Goal: Transaction & Acquisition: Download file/media

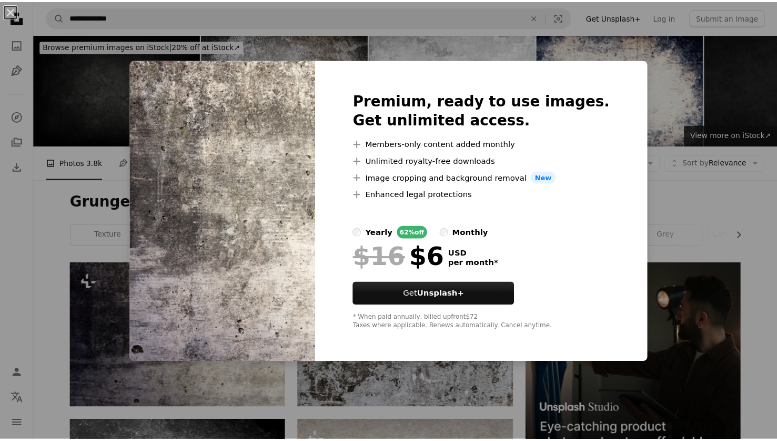
scroll to position [95, 0]
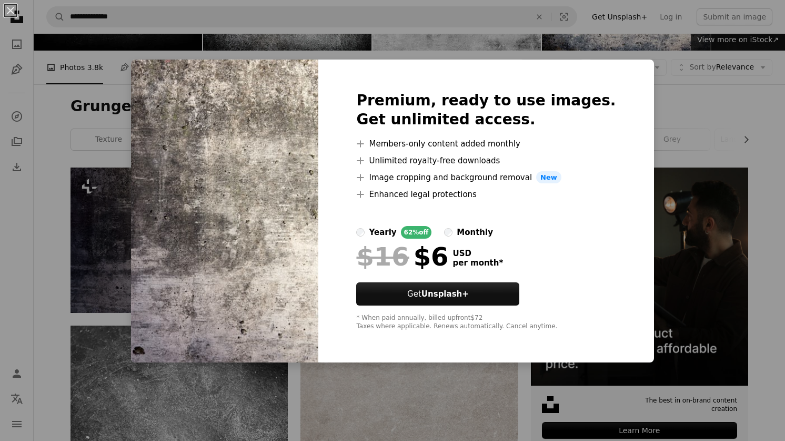
click at [128, 121] on div "An X shape Premium, ready to use images. Get unlimited access. A plus sign Memb…" at bounding box center [392, 220] width 785 height 441
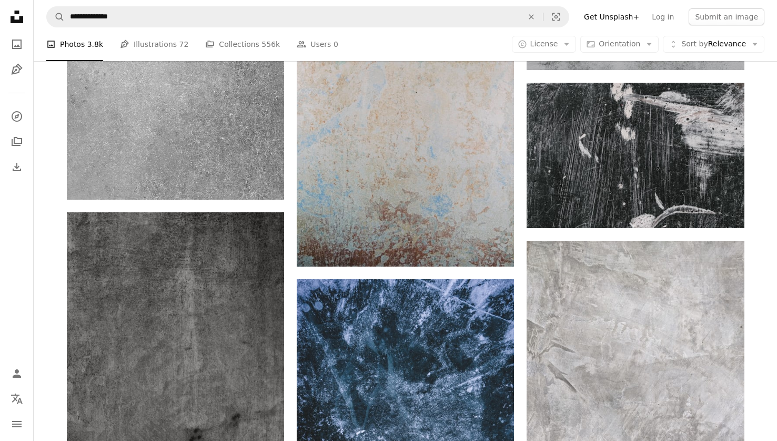
scroll to position [814, 0]
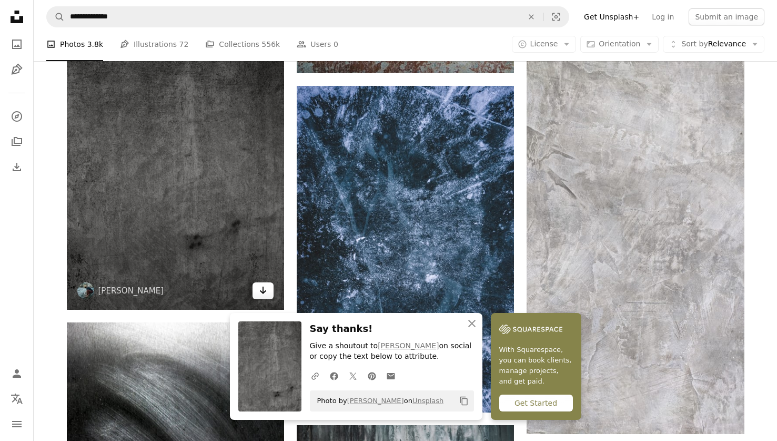
scroll to position [998, 0]
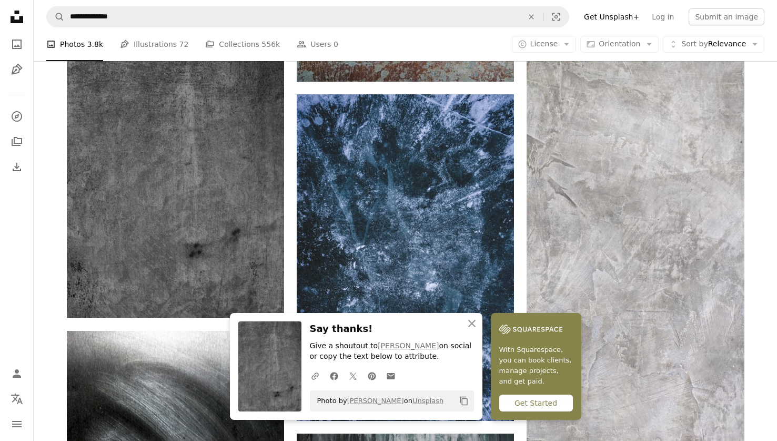
click at [760, 228] on div "Plus sign for Unsplash+ A heart A plus sign Ferals Studio For Unsplash+ A lock …" at bounding box center [406, 252] width 744 height 1977
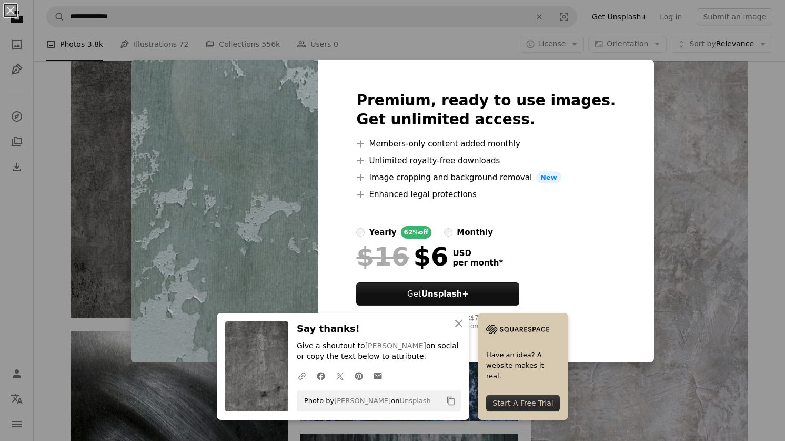
click at [750, 131] on div "An X shape An X shape Close Say thanks! Give a shoutout to [PERSON_NAME] on soc…" at bounding box center [392, 220] width 785 height 441
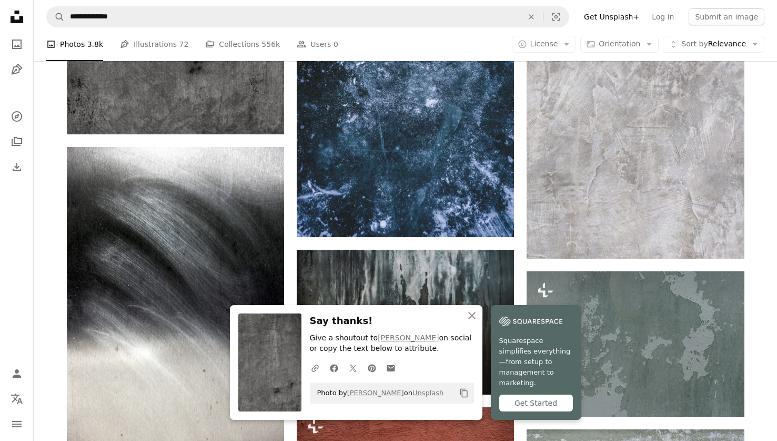
scroll to position [1201, 0]
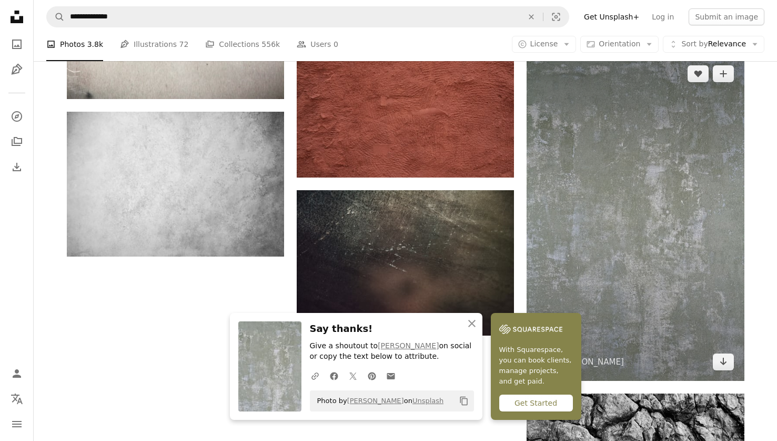
scroll to position [1644, 0]
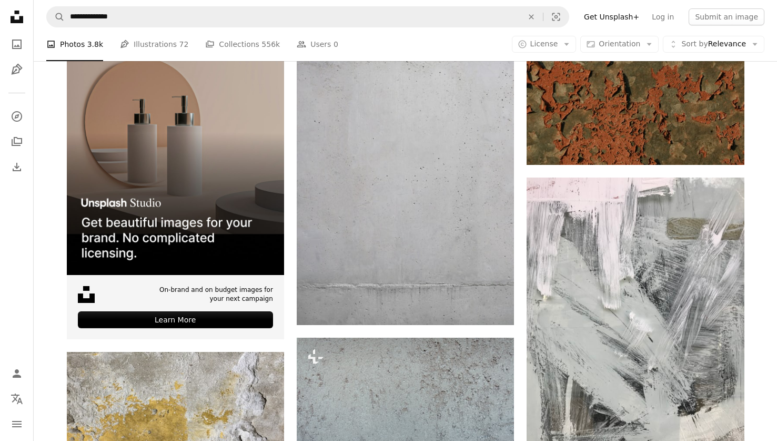
scroll to position [3059, 0]
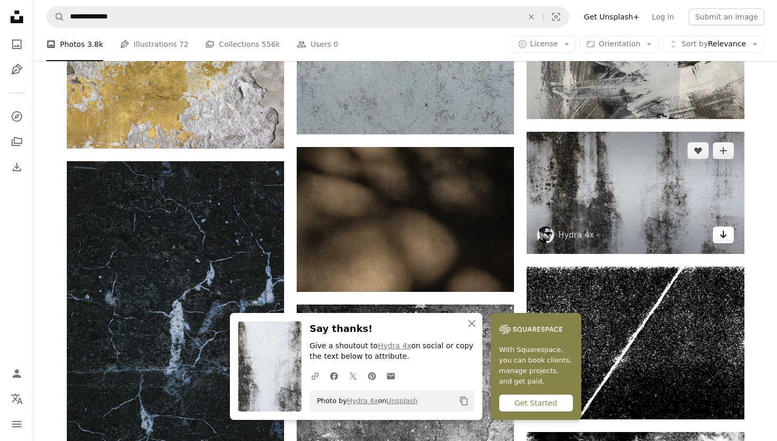
scroll to position [3410, 0]
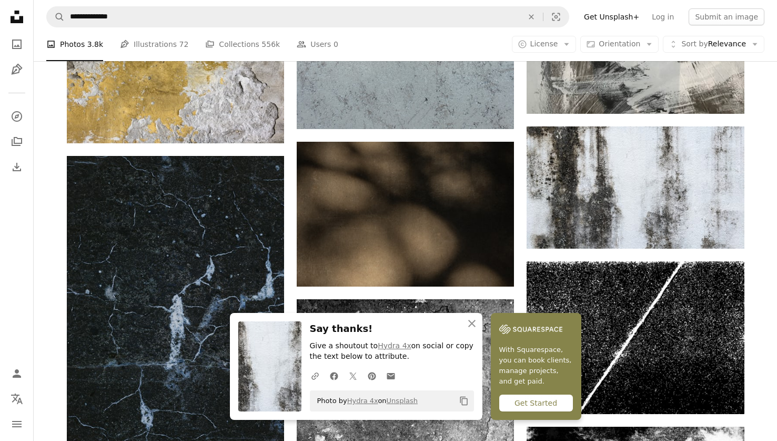
click at [766, 357] on div "Plus sign for Unsplash+ A heart A plus sign Ferals Studio For Unsplash+ A lock …" at bounding box center [406, 319] width 744 height 6933
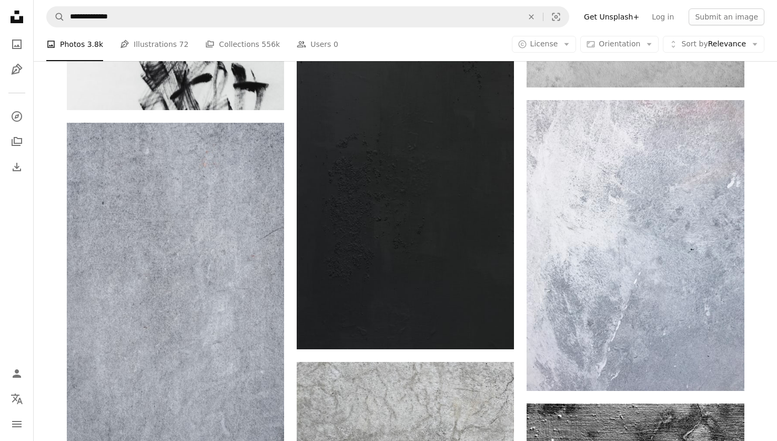
scroll to position [6494, 0]
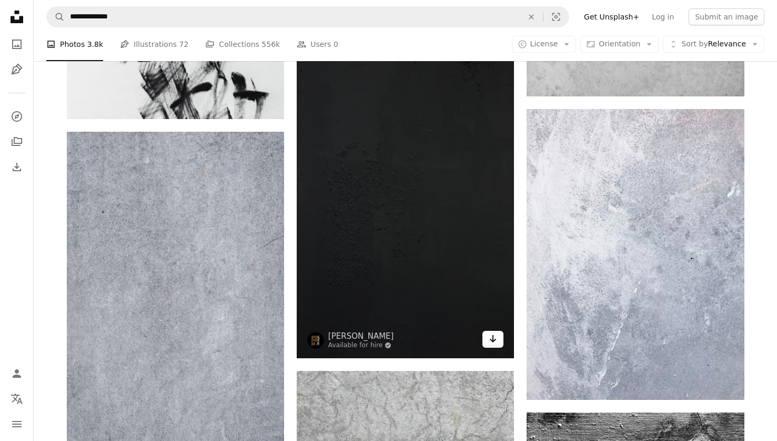
click at [495, 332] on icon "Arrow pointing down" at bounding box center [493, 338] width 8 height 13
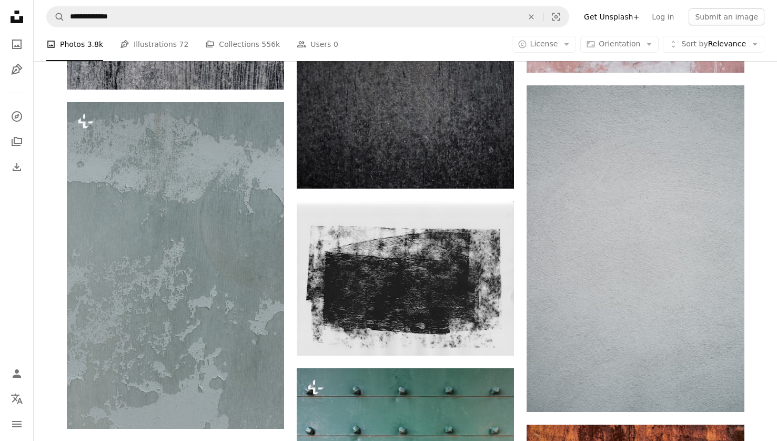
scroll to position [13049, 0]
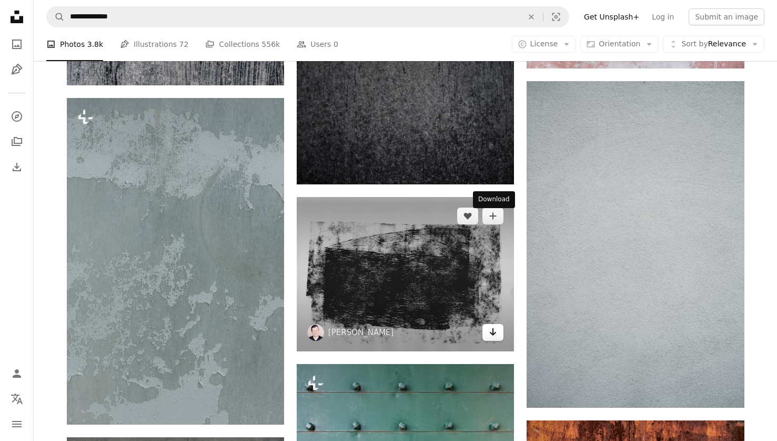
click at [494, 325] on icon "Arrow pointing down" at bounding box center [493, 331] width 8 height 13
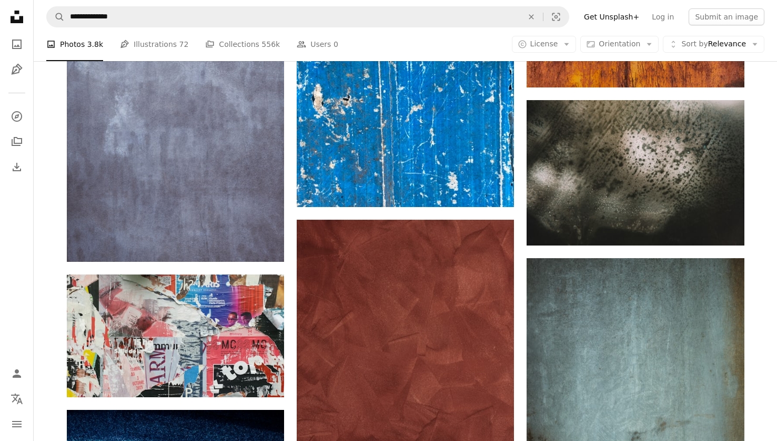
scroll to position [13702, 0]
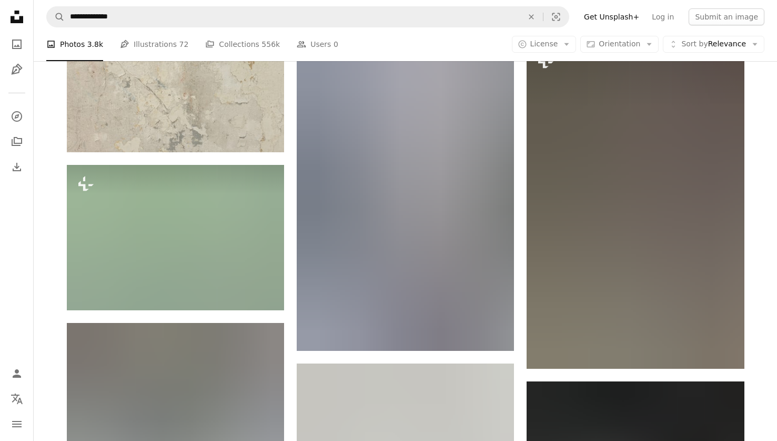
scroll to position [14601, 0]
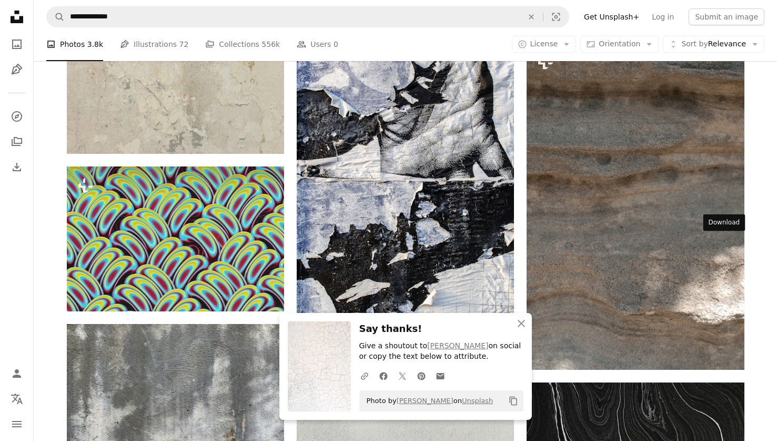
scroll to position [14602, 0]
